Goal: Task Accomplishment & Management: Manage account settings

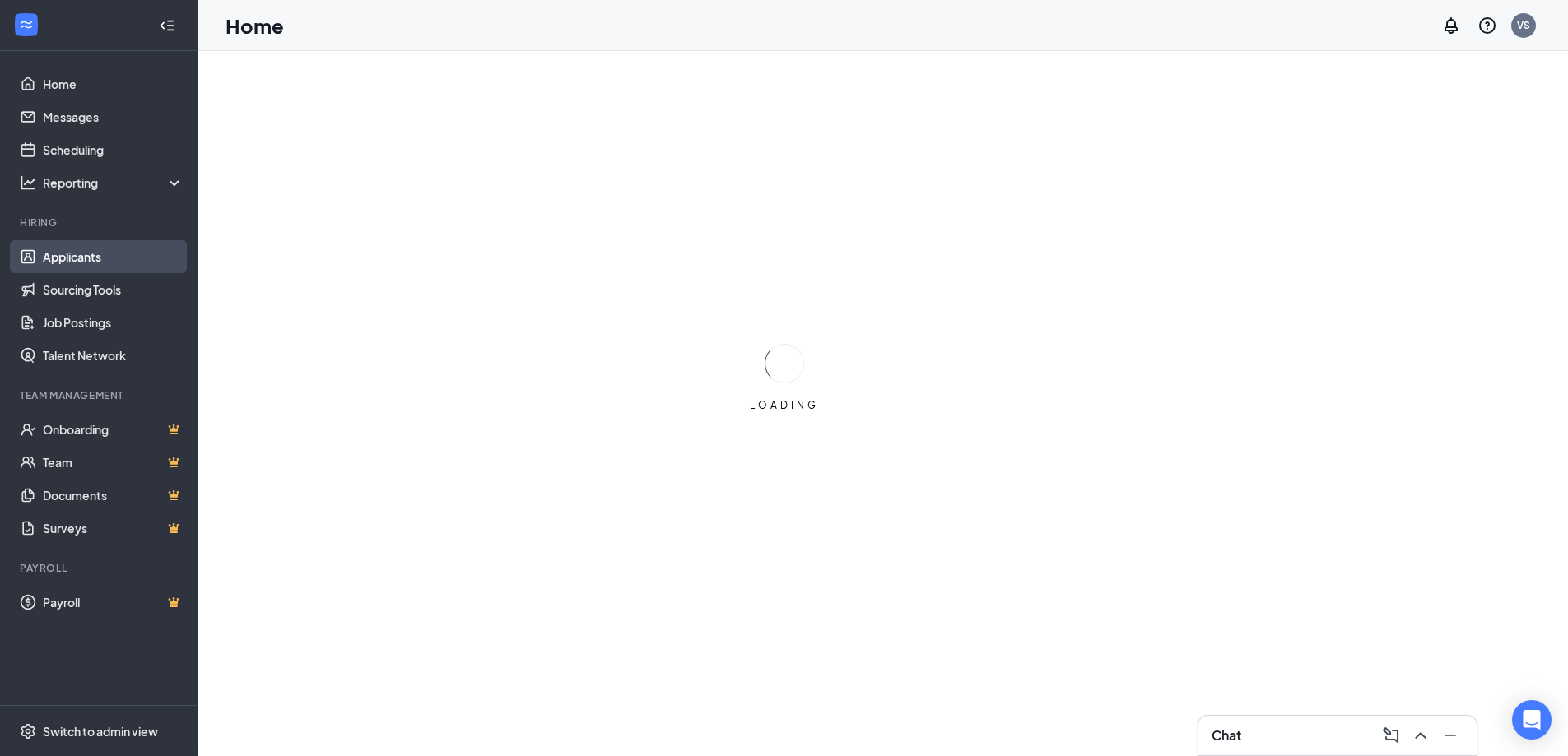
click at [77, 259] on link "Applicants" at bounding box center [112, 257] width 140 height 33
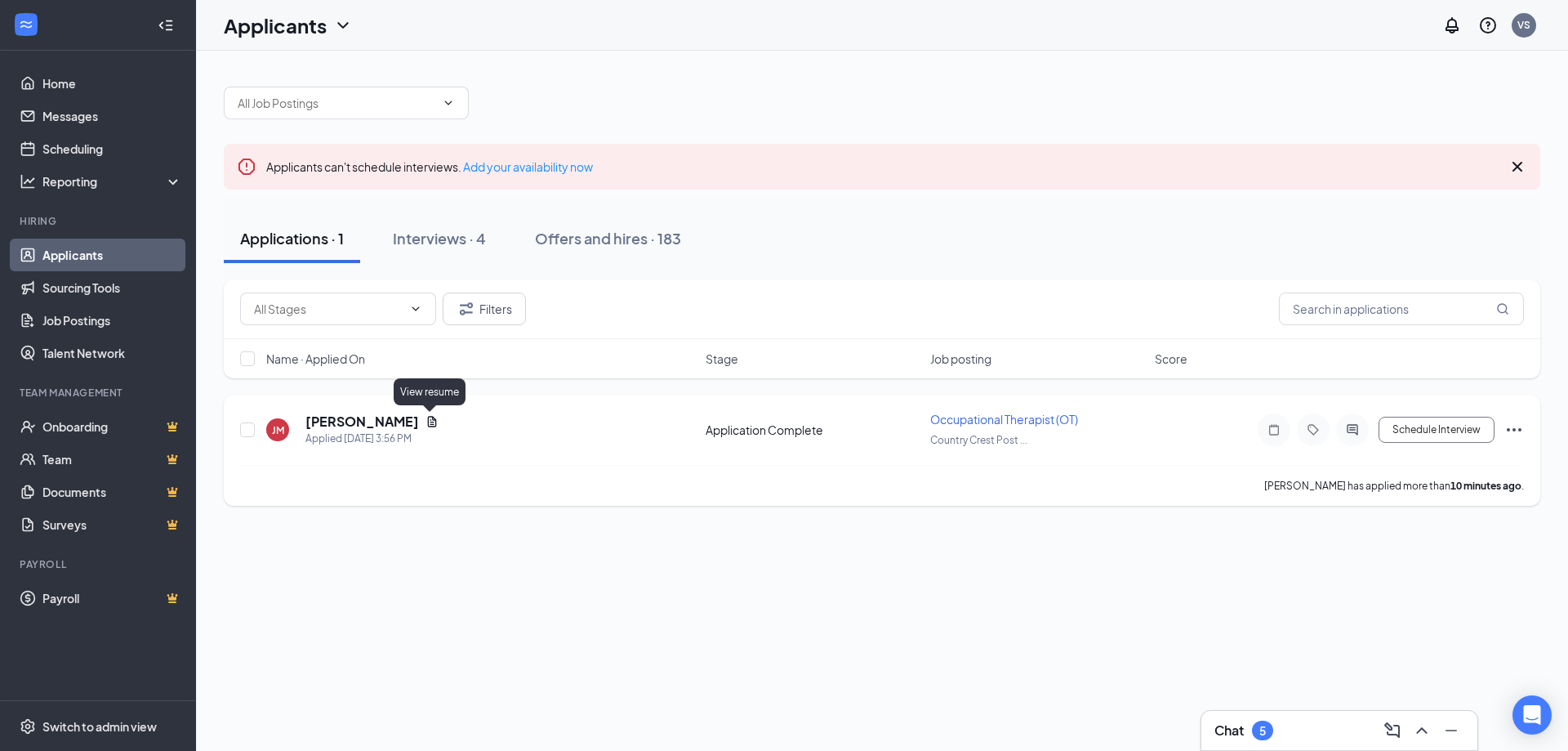
click at [429, 425] on icon "Document" at bounding box center [432, 421] width 9 height 11
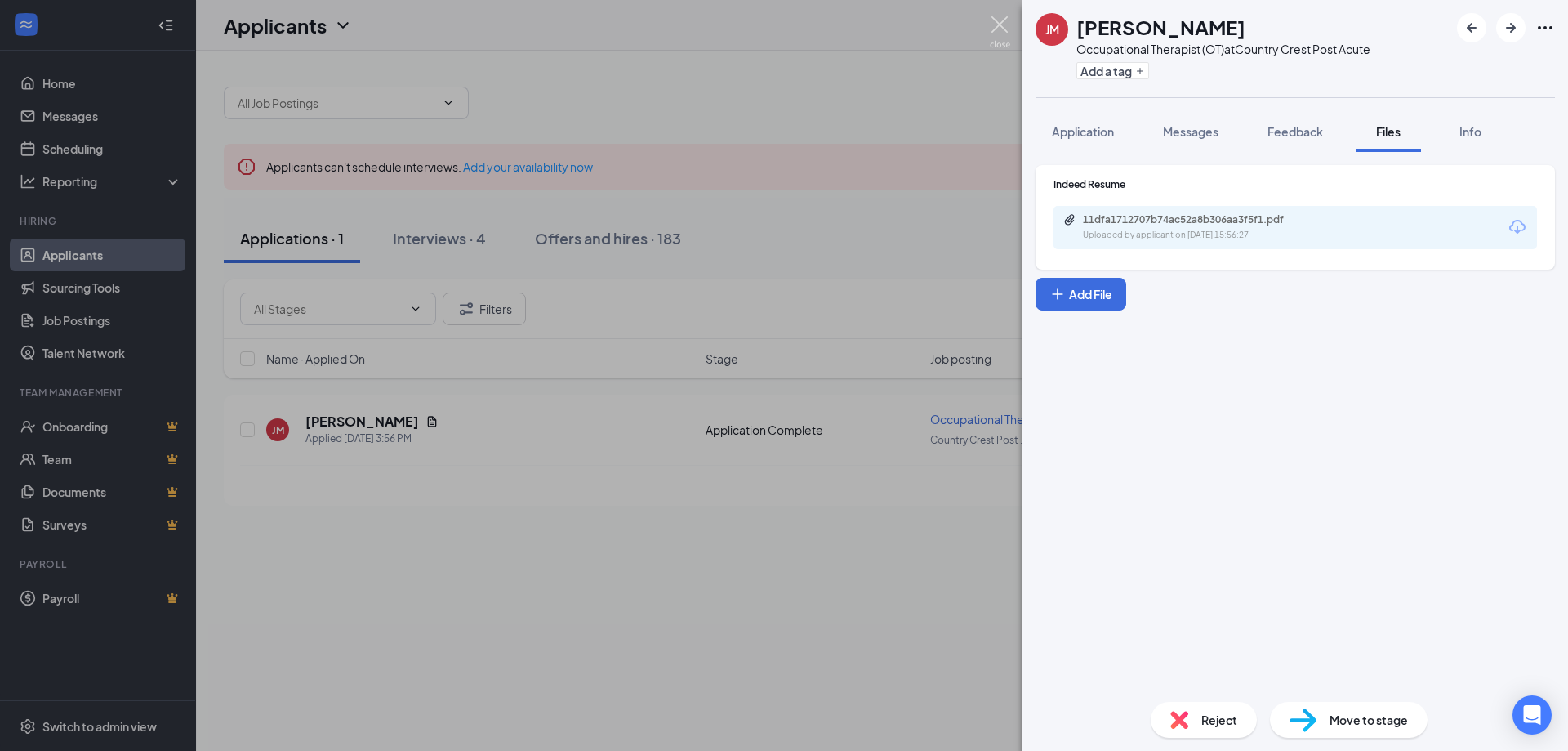
click at [1004, 20] on img at bounding box center [1000, 32] width 20 height 32
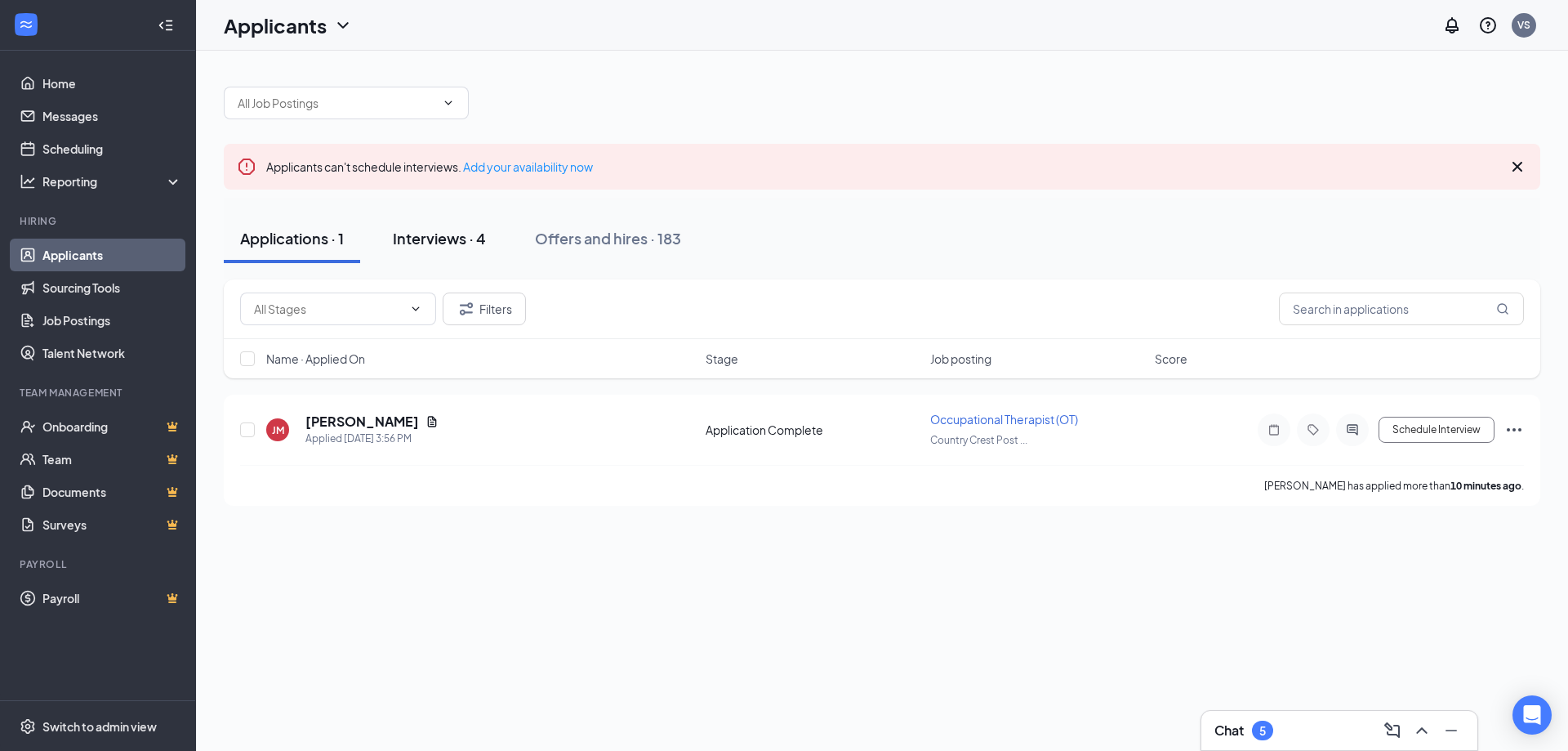
click at [442, 242] on div "Interviews · 4" at bounding box center [439, 238] width 93 height 20
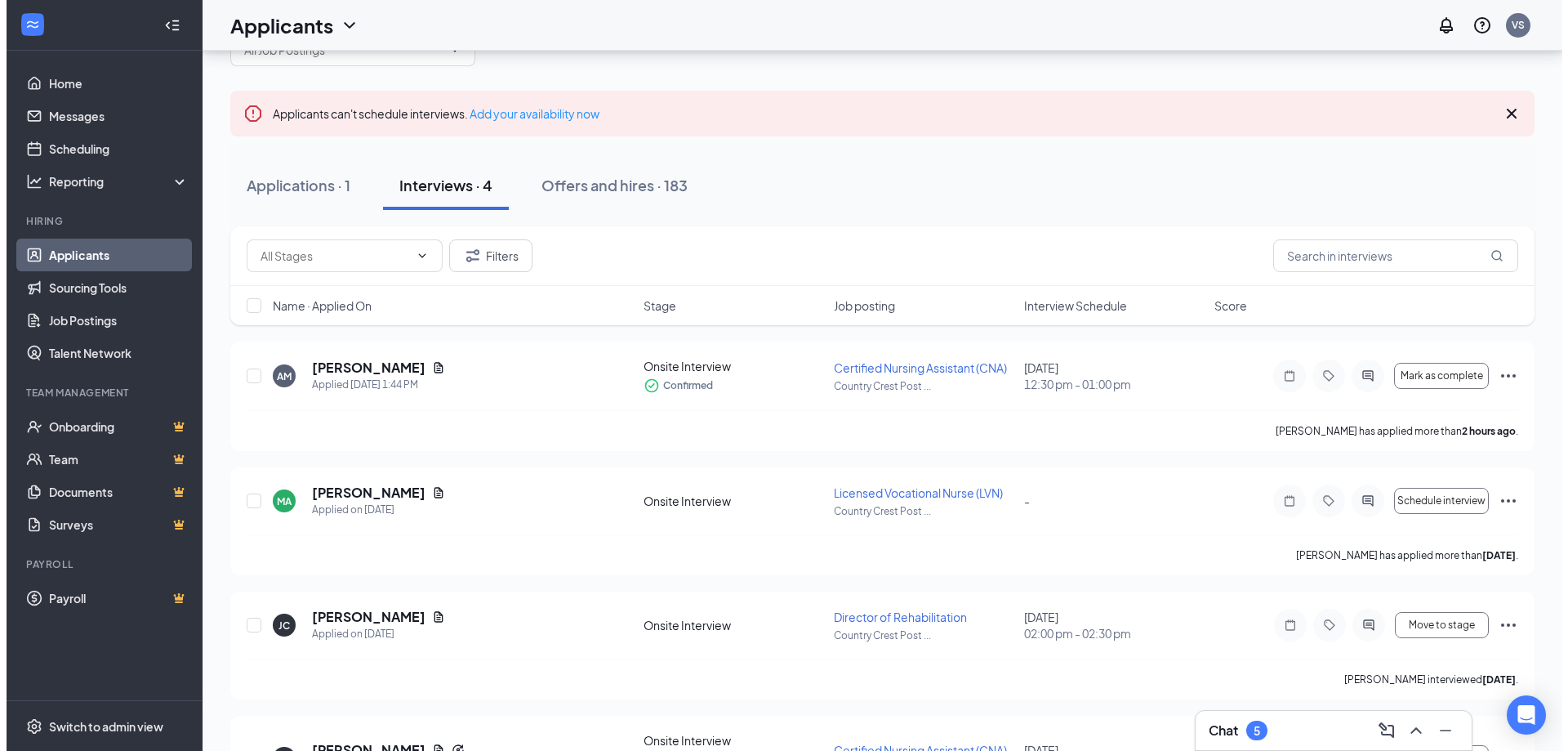
scroll to position [82, 0]
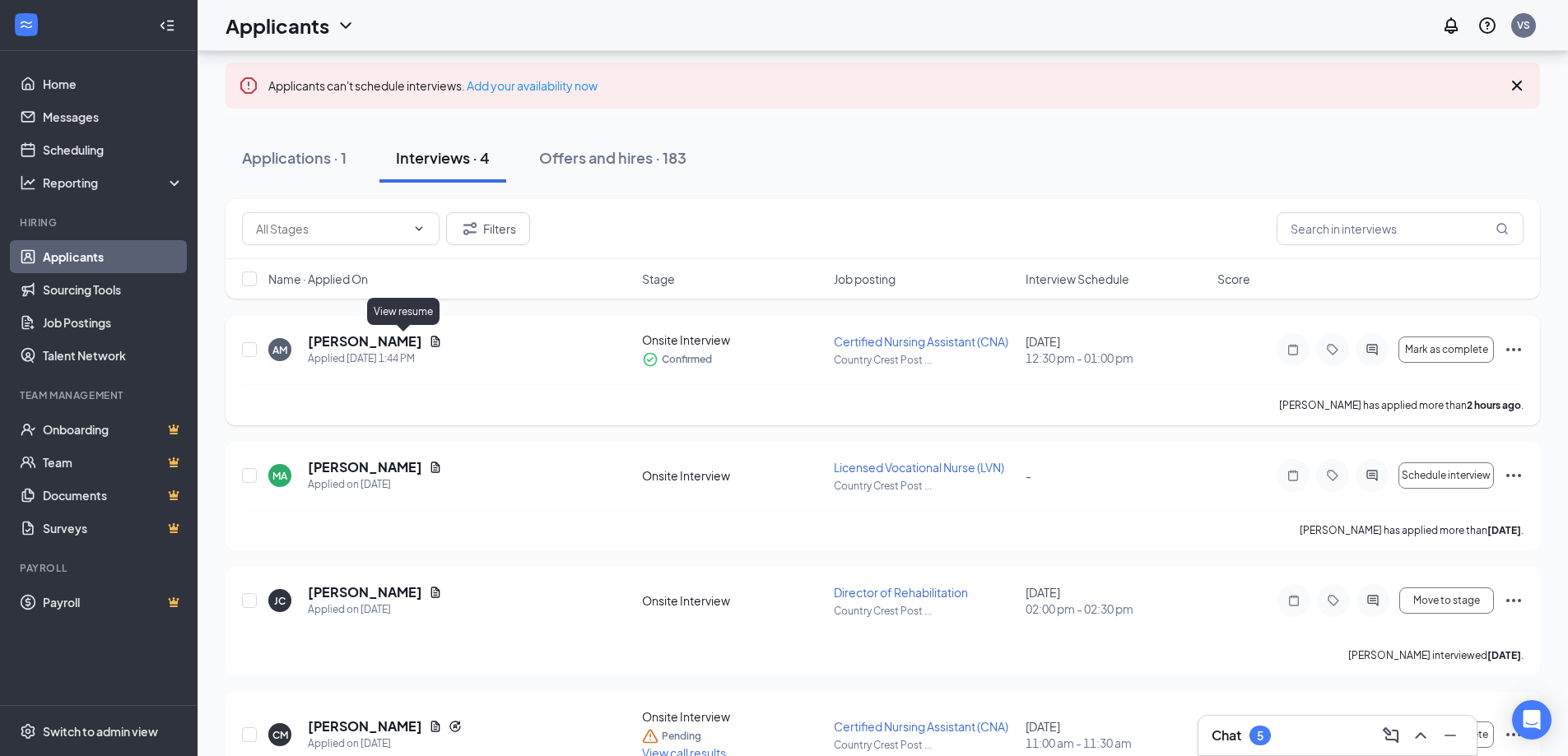
click at [431, 337] on icon "Document" at bounding box center [435, 341] width 9 height 11
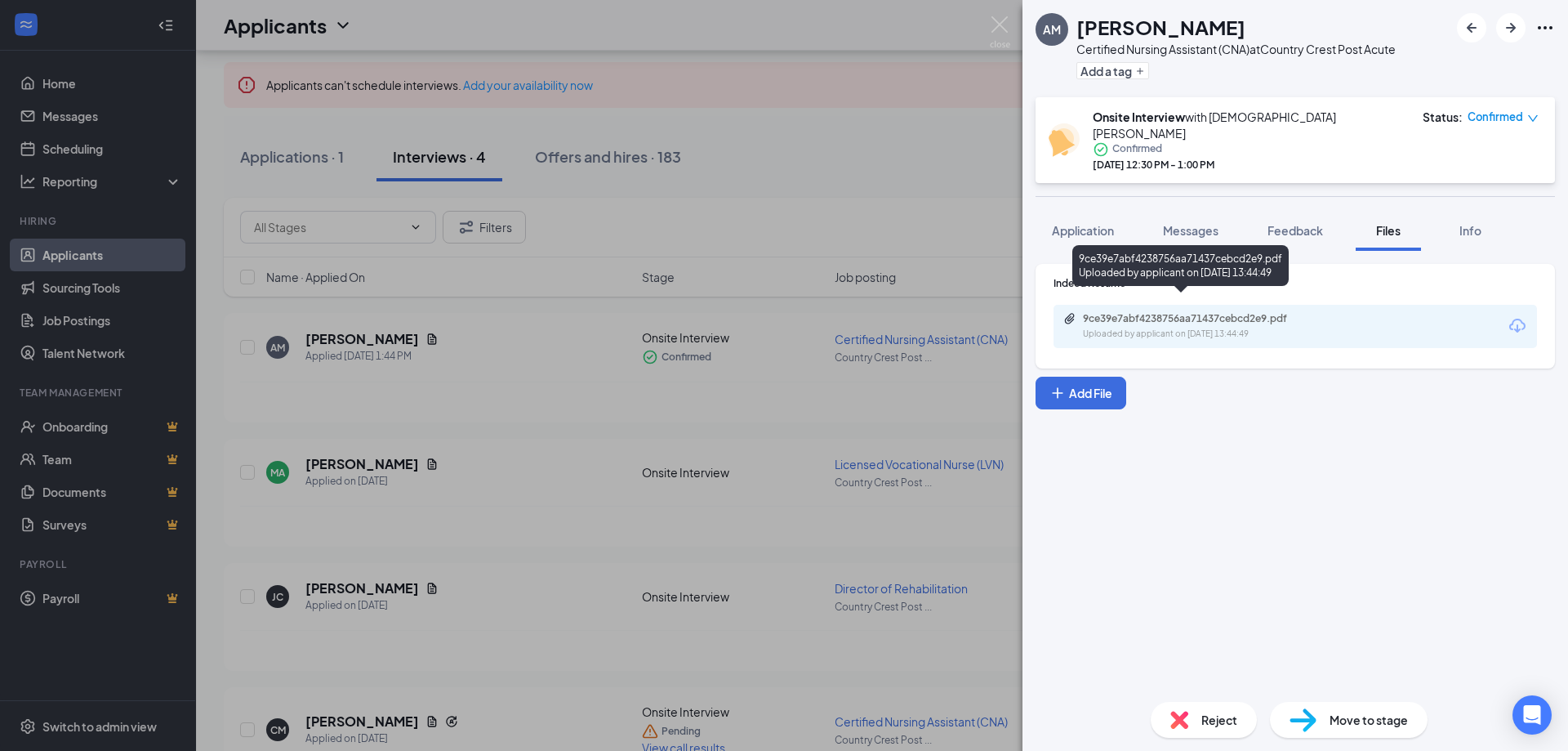
click at [1237, 328] on div "Uploaded by applicant on [DATE] 13:44:49" at bounding box center [1206, 335] width 245 height 13
click at [1099, 223] on span "Application" at bounding box center [1083, 230] width 62 height 14
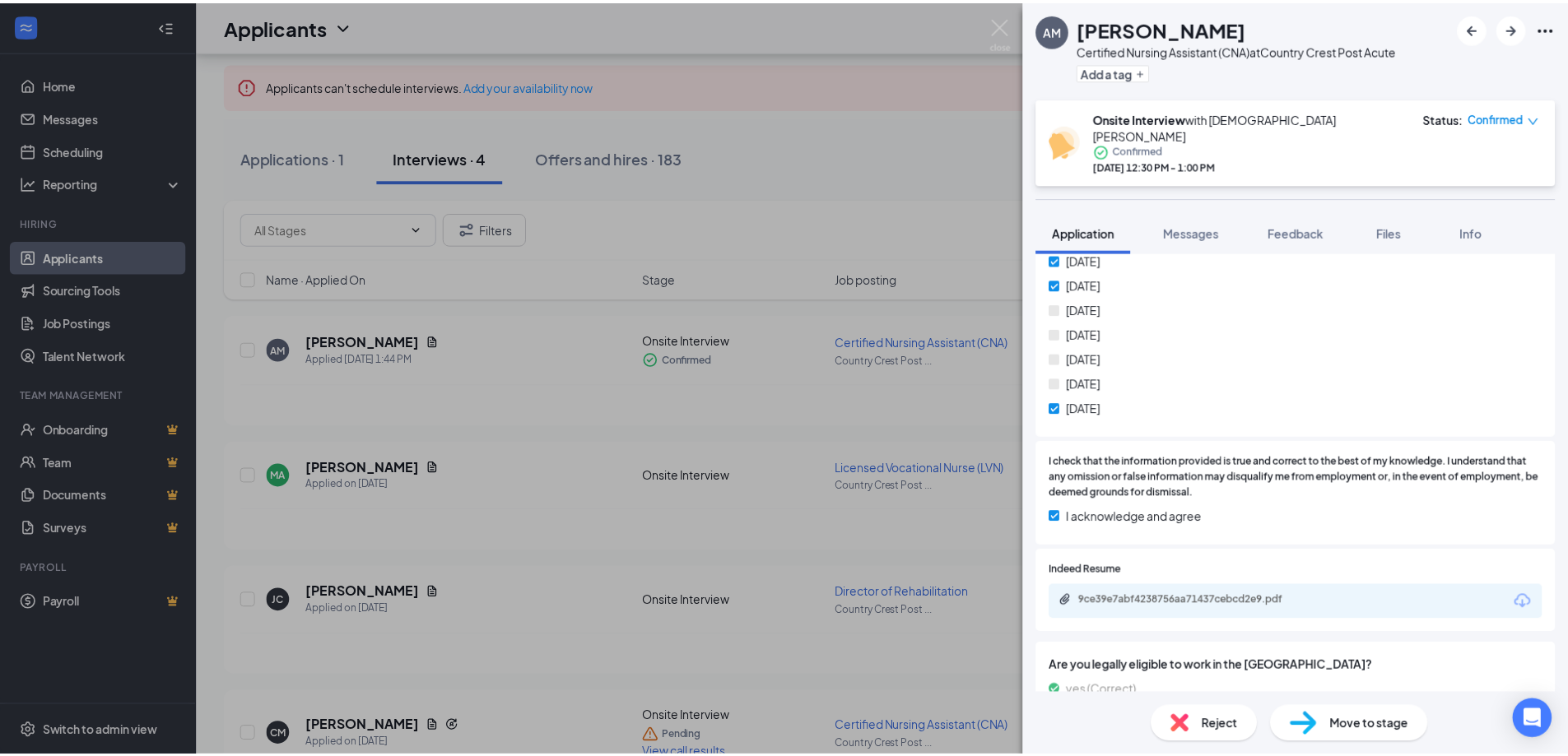
scroll to position [823, 0]
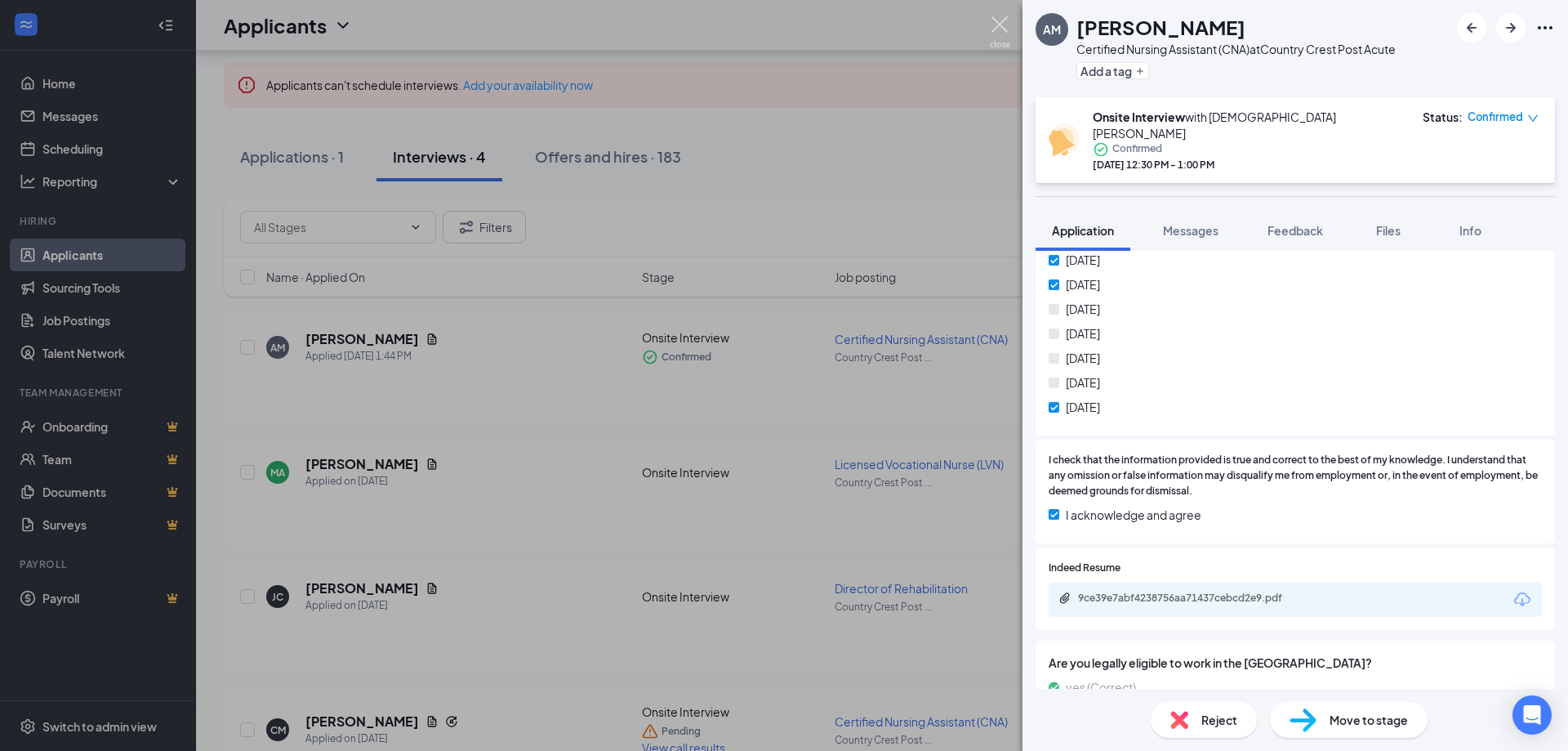
click at [1000, 20] on img at bounding box center [1000, 32] width 20 height 32
